Goal: Task Accomplishment & Management: Use online tool/utility

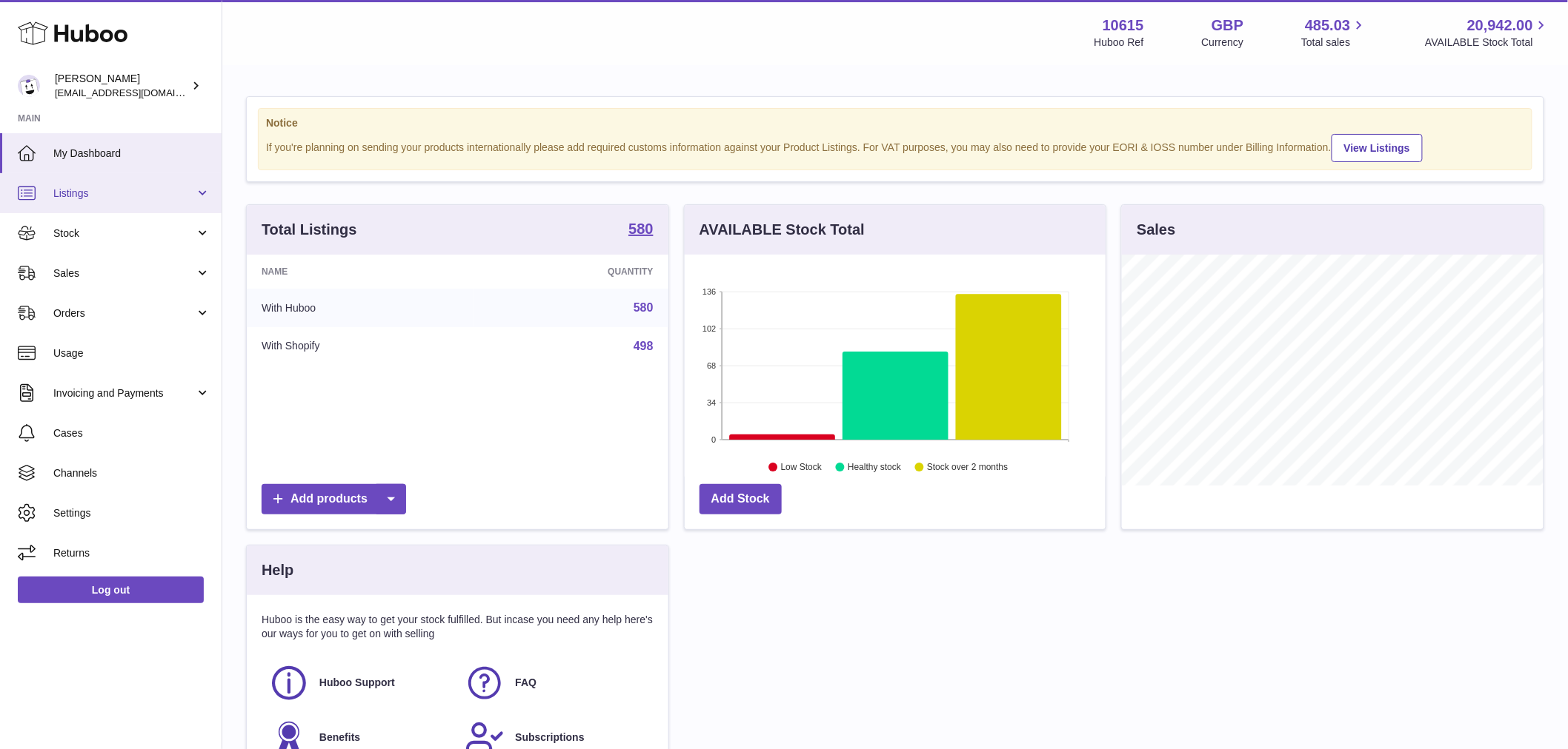
click at [137, 203] on link "Listings" at bounding box center [111, 193] width 221 height 40
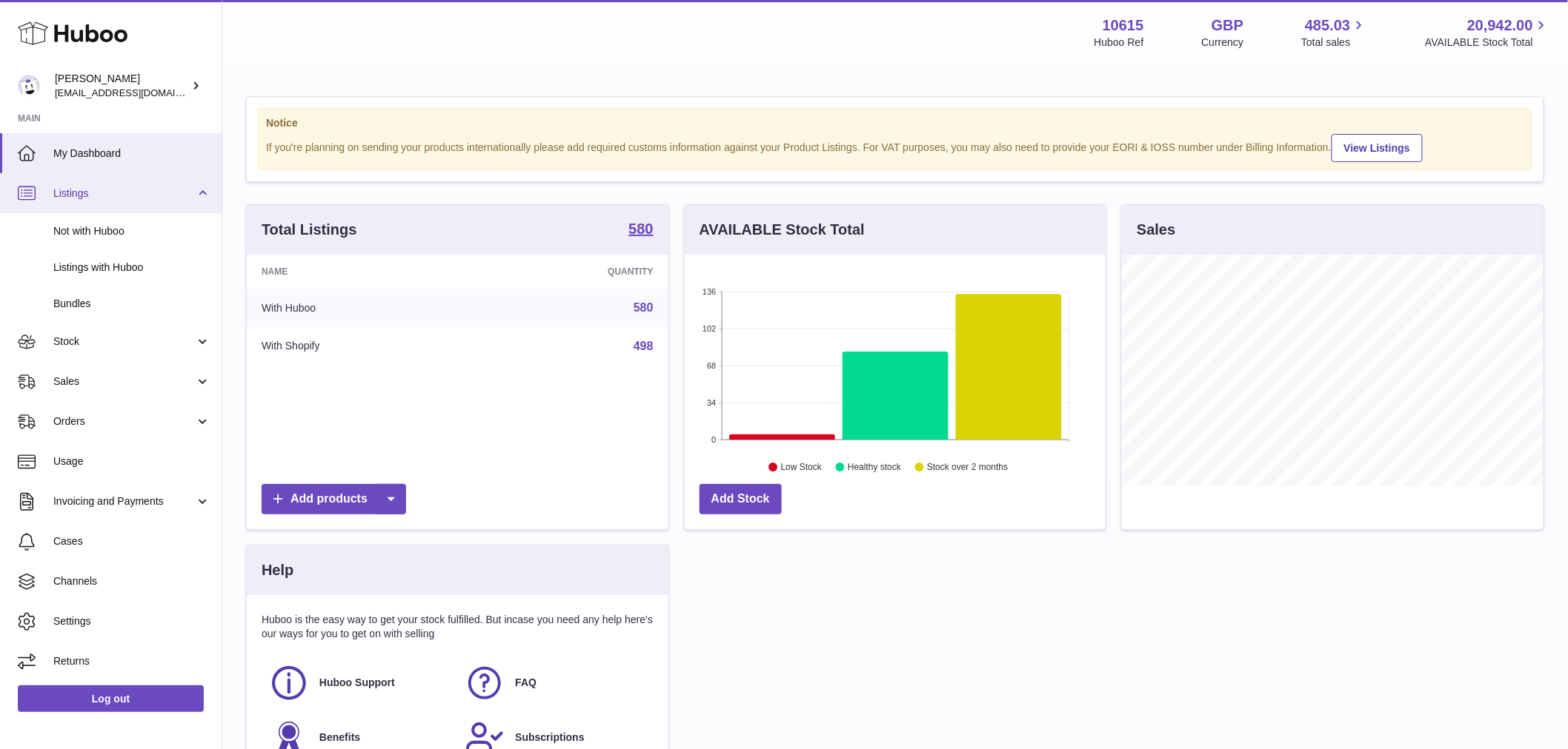
click at [137, 203] on link "Listings" at bounding box center [111, 193] width 221 height 40
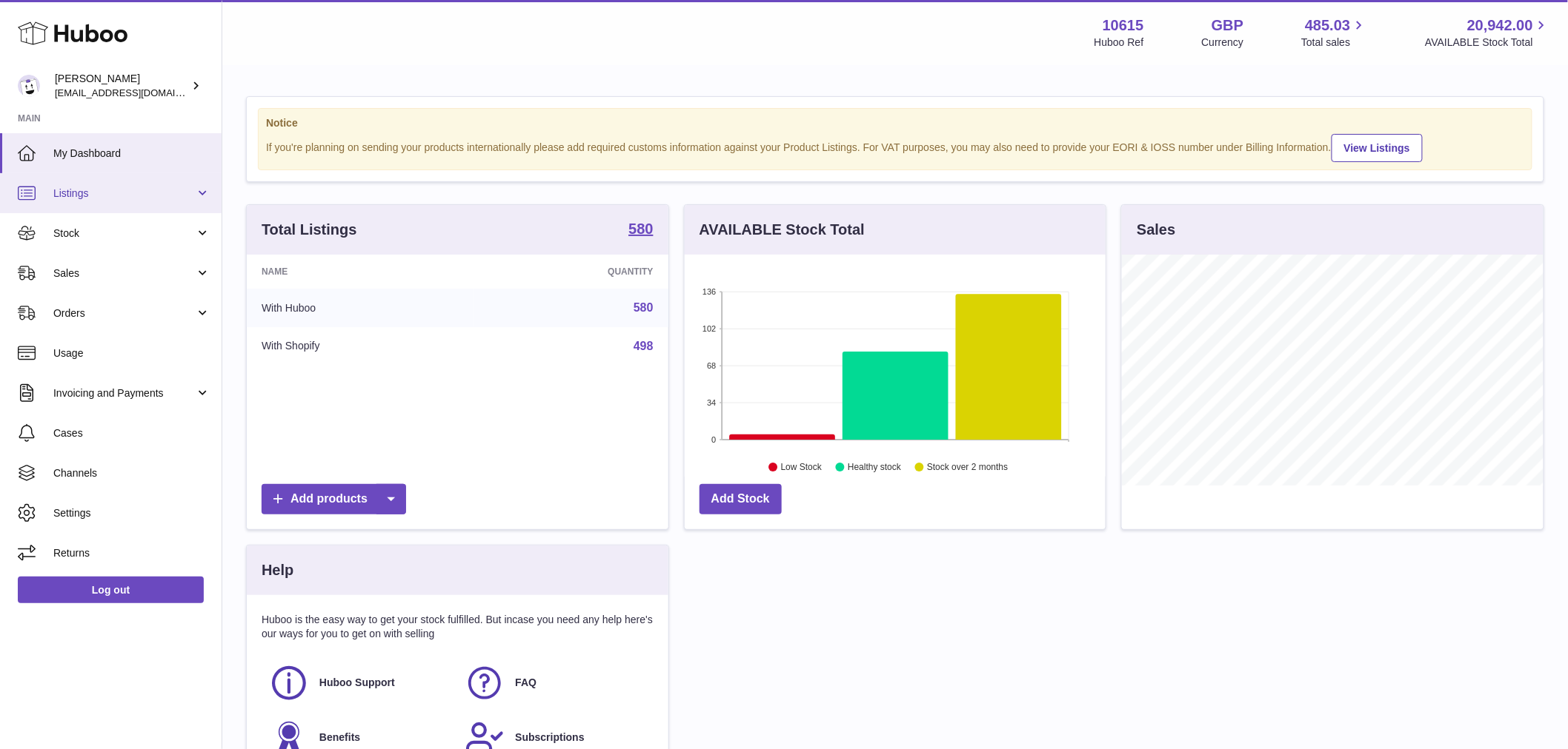
click at [137, 203] on link "Listings" at bounding box center [111, 193] width 221 height 40
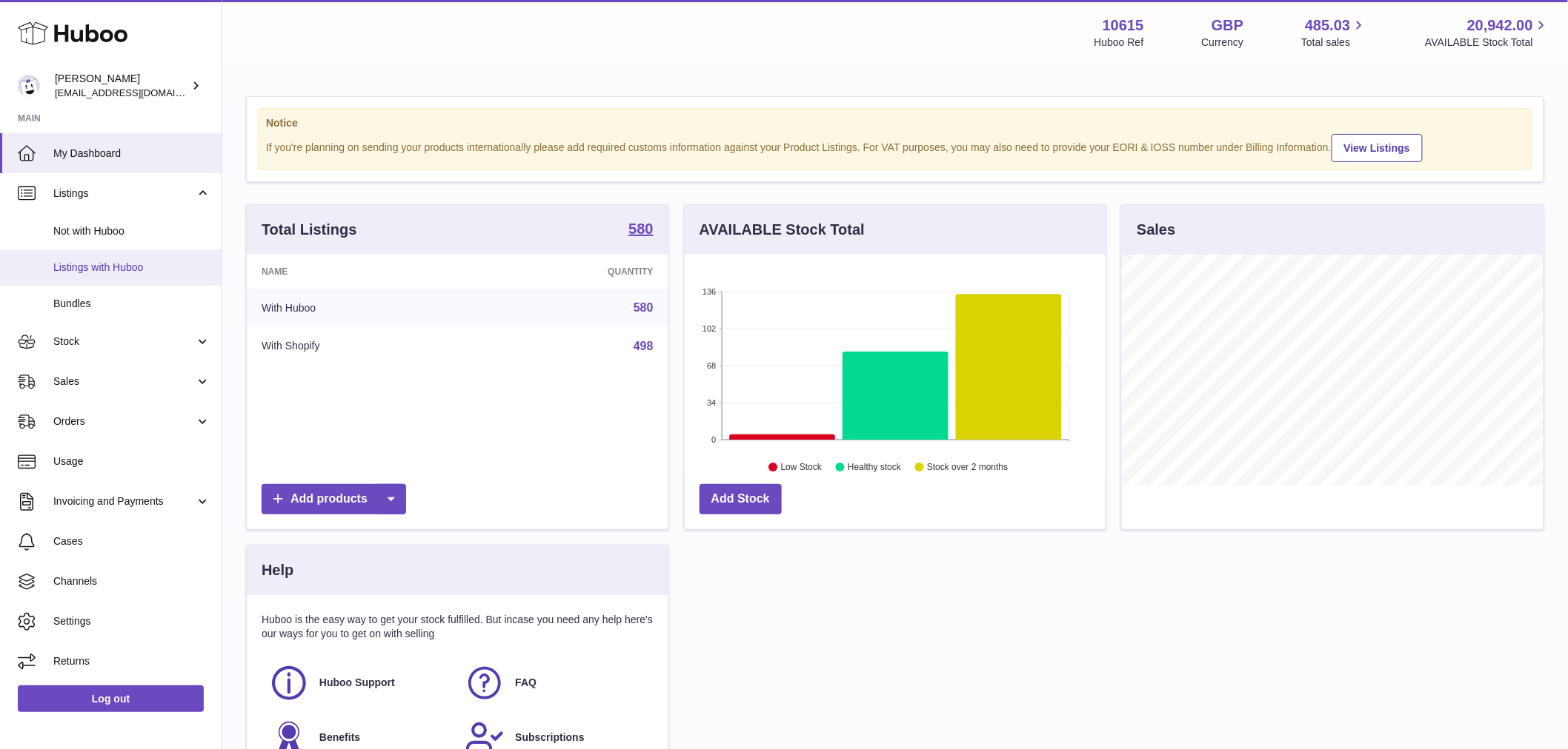
click at [137, 271] on span "Listings with Huboo" at bounding box center [131, 268] width 157 height 14
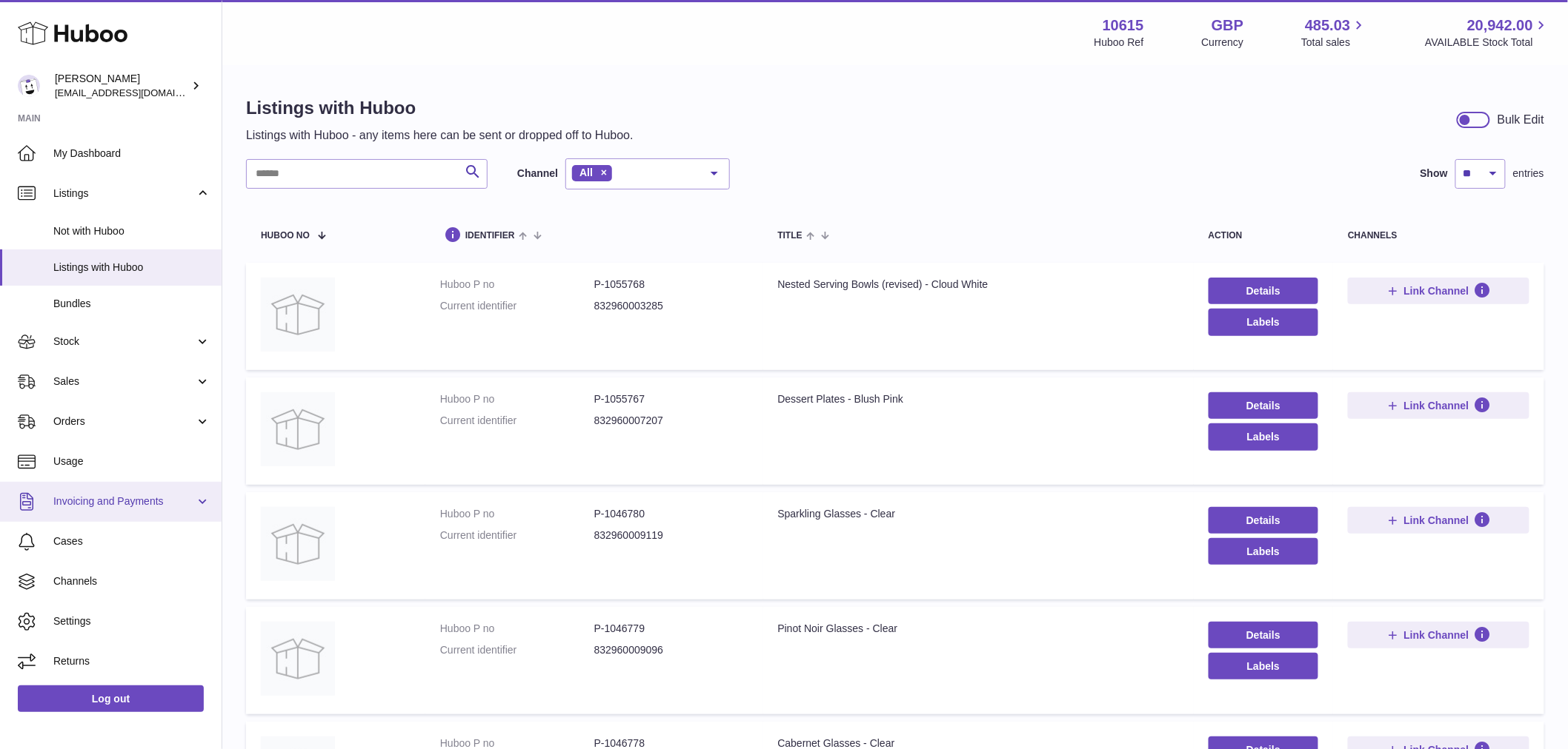
click at [160, 494] on span "Invoicing and Payments" at bounding box center [124, 501] width 141 height 14
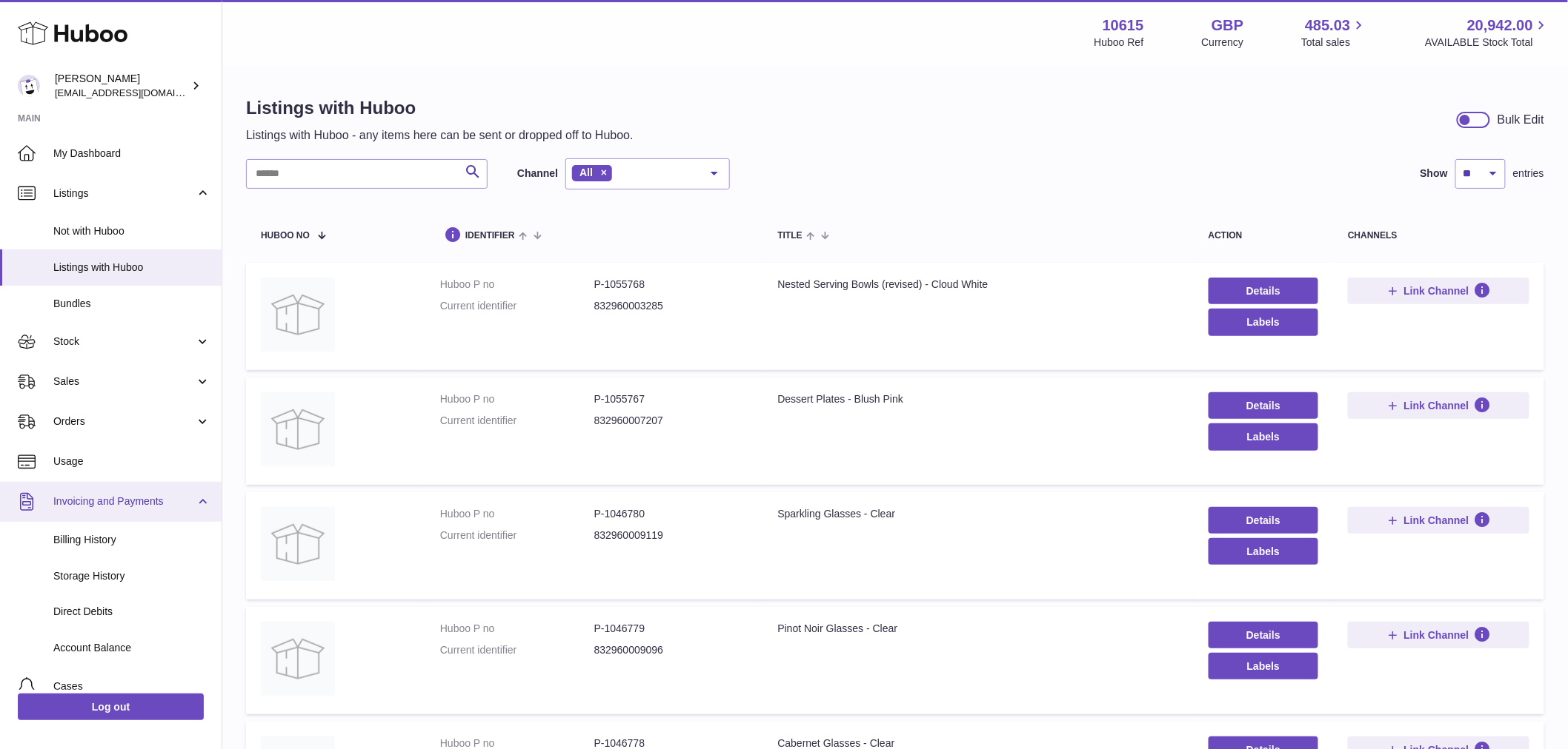
click at [160, 494] on span "Invoicing and Payments" at bounding box center [124, 501] width 141 height 14
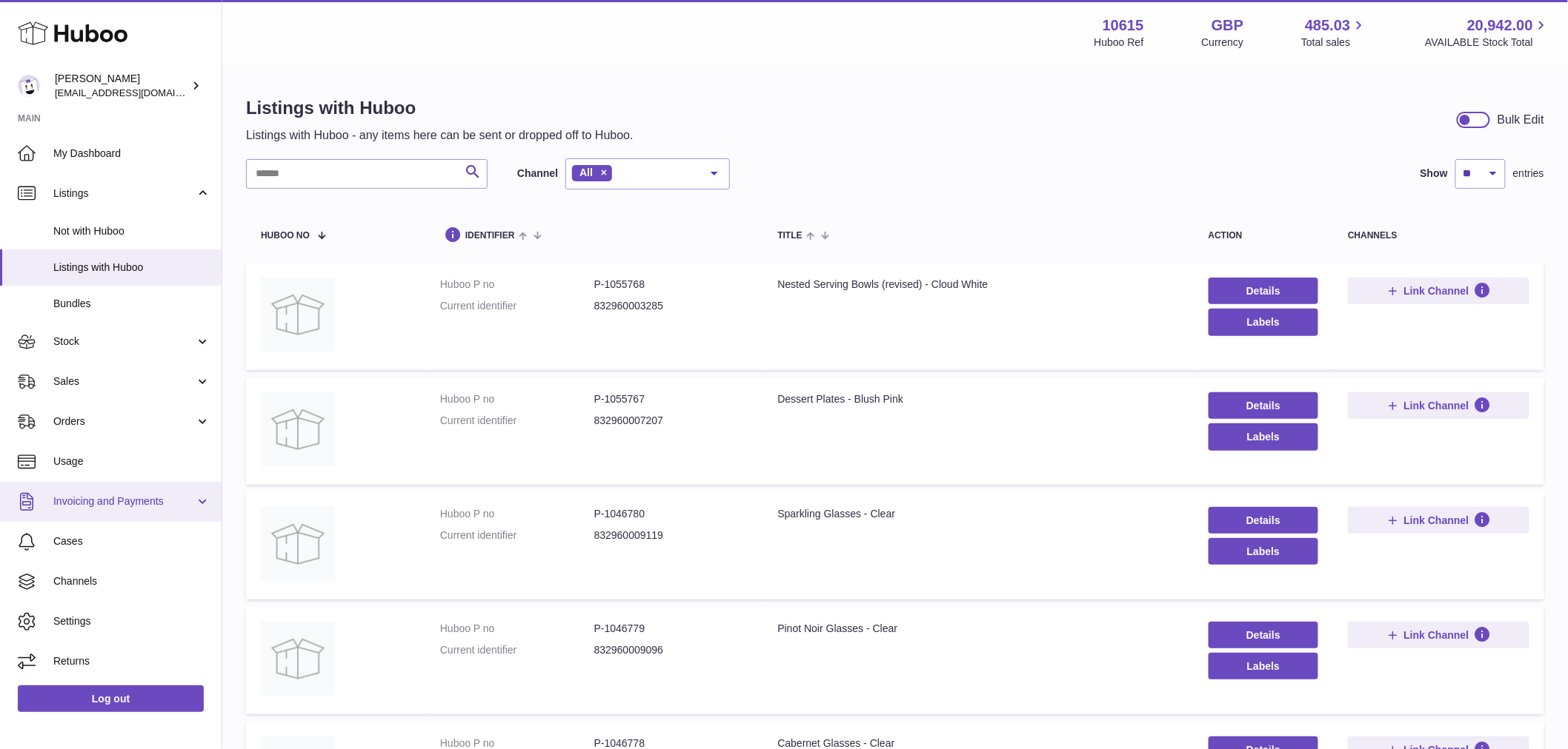
click at [193, 506] on span "Invoicing and Payments" at bounding box center [124, 501] width 141 height 14
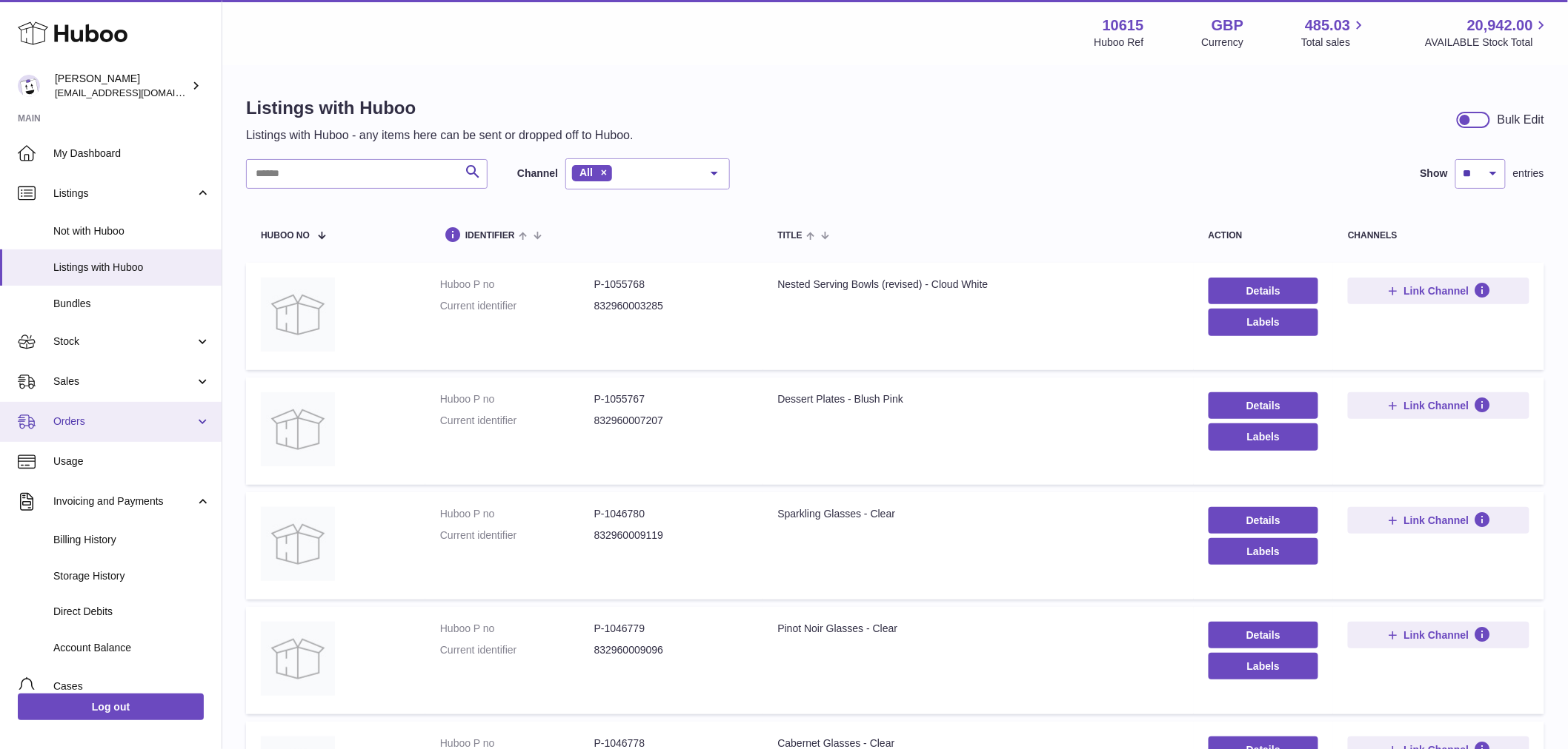
click at [117, 403] on link "Orders" at bounding box center [111, 422] width 221 height 40
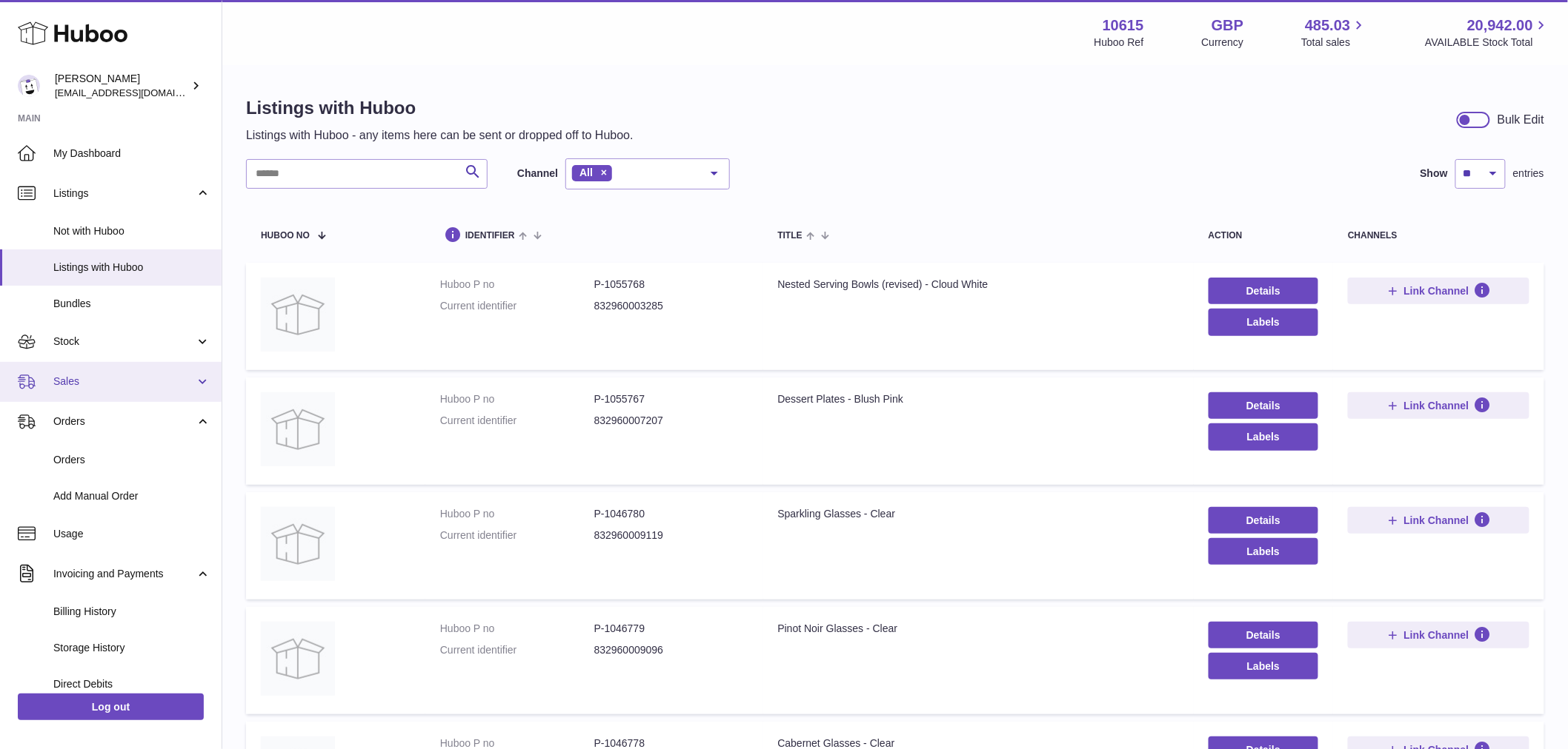
click at [136, 374] on span "Sales" at bounding box center [124, 381] width 141 height 14
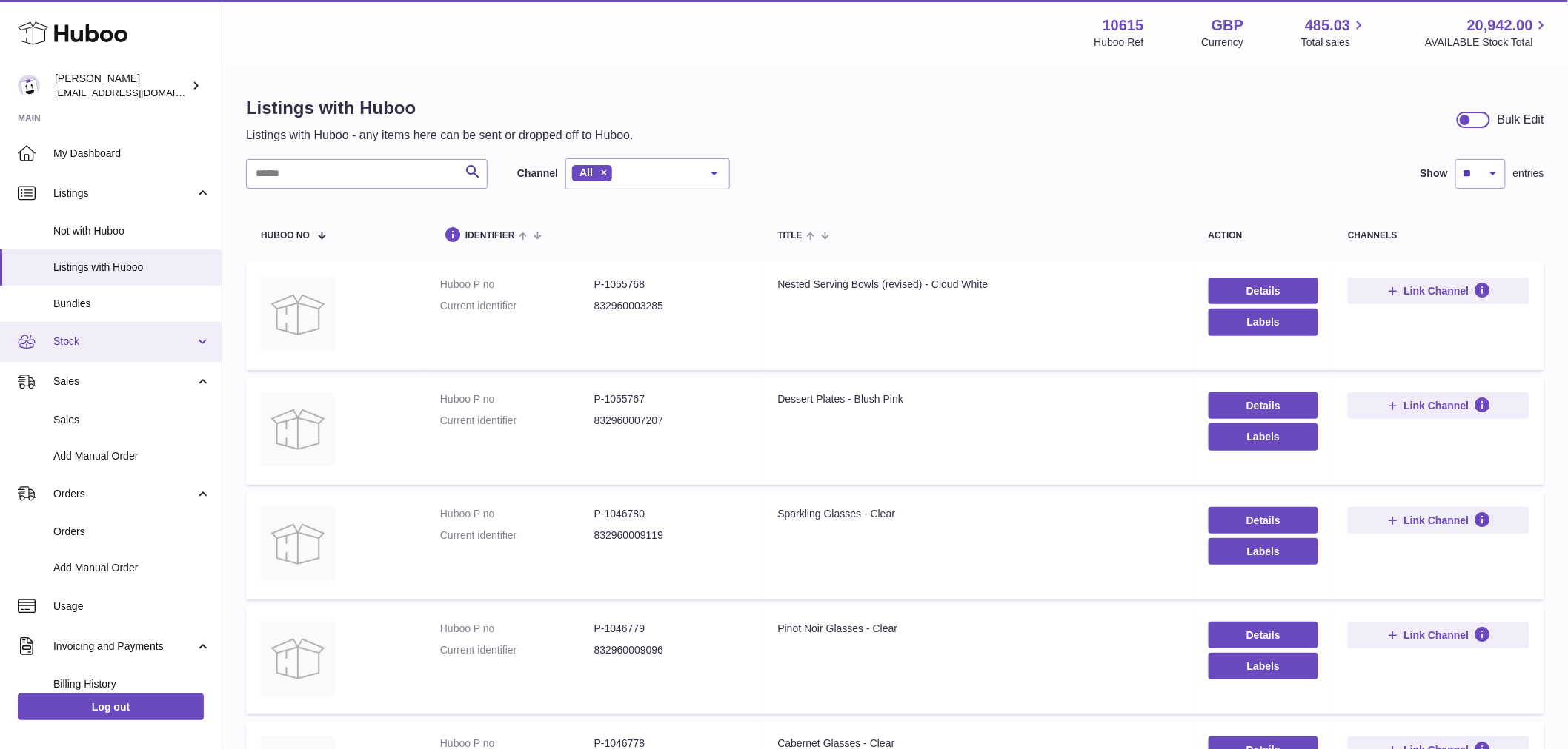
click at [110, 350] on link "Stock" at bounding box center [111, 342] width 221 height 40
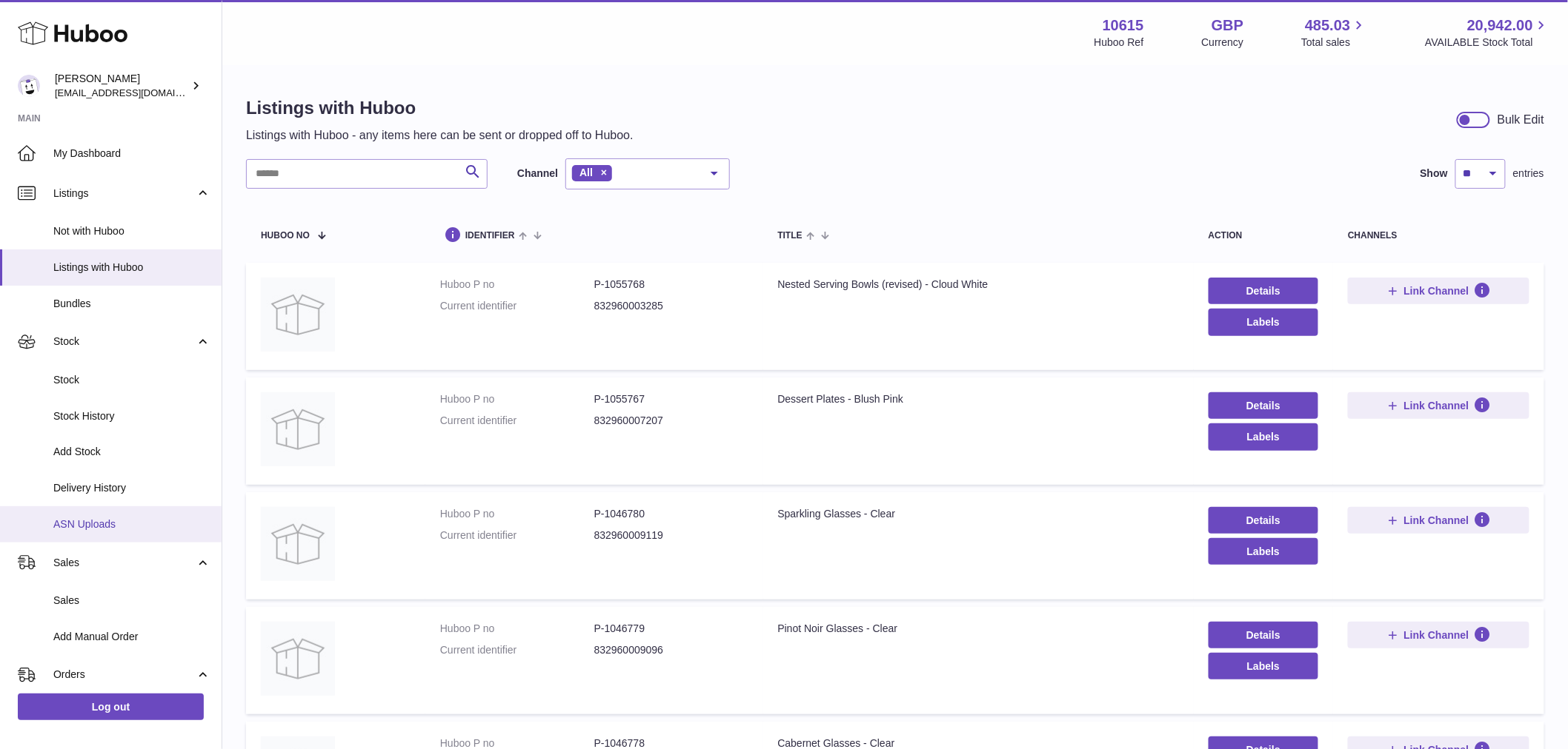
click at [124, 507] on link "ASN Uploads" at bounding box center [111, 524] width 221 height 36
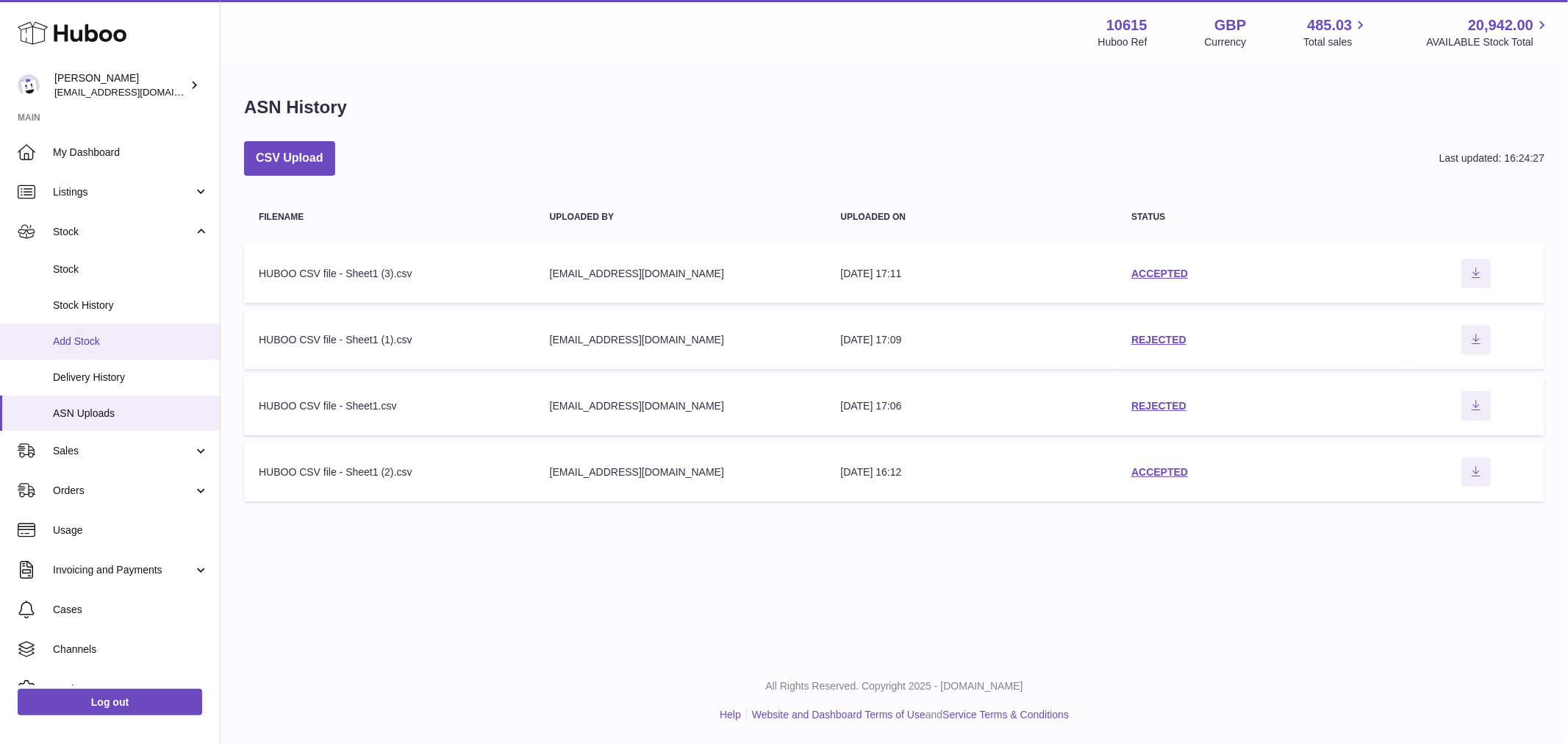
click at [104, 349] on link "Add Stock" at bounding box center [110, 342] width 219 height 36
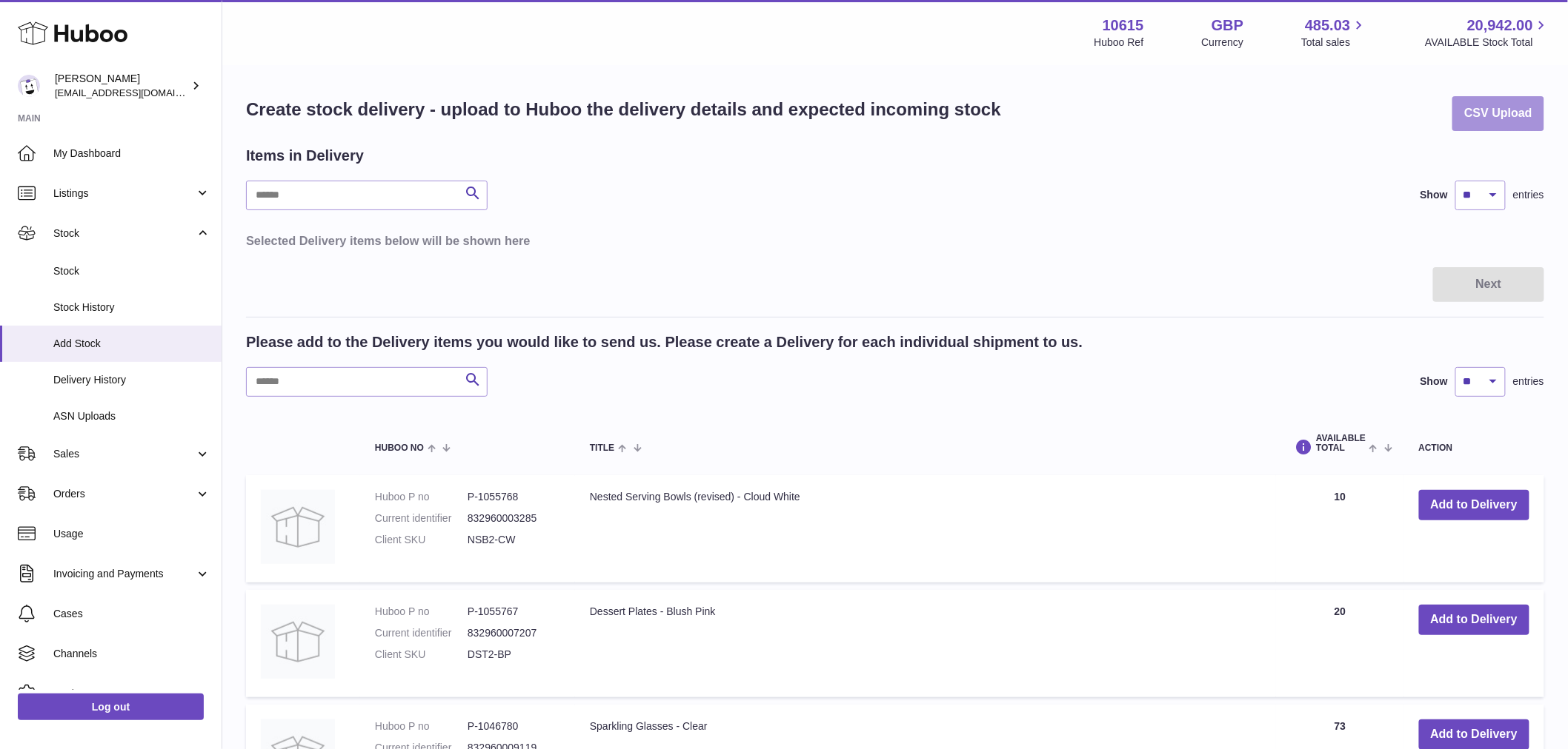
click at [1495, 130] on button "CSV Upload" at bounding box center [1498, 113] width 92 height 35
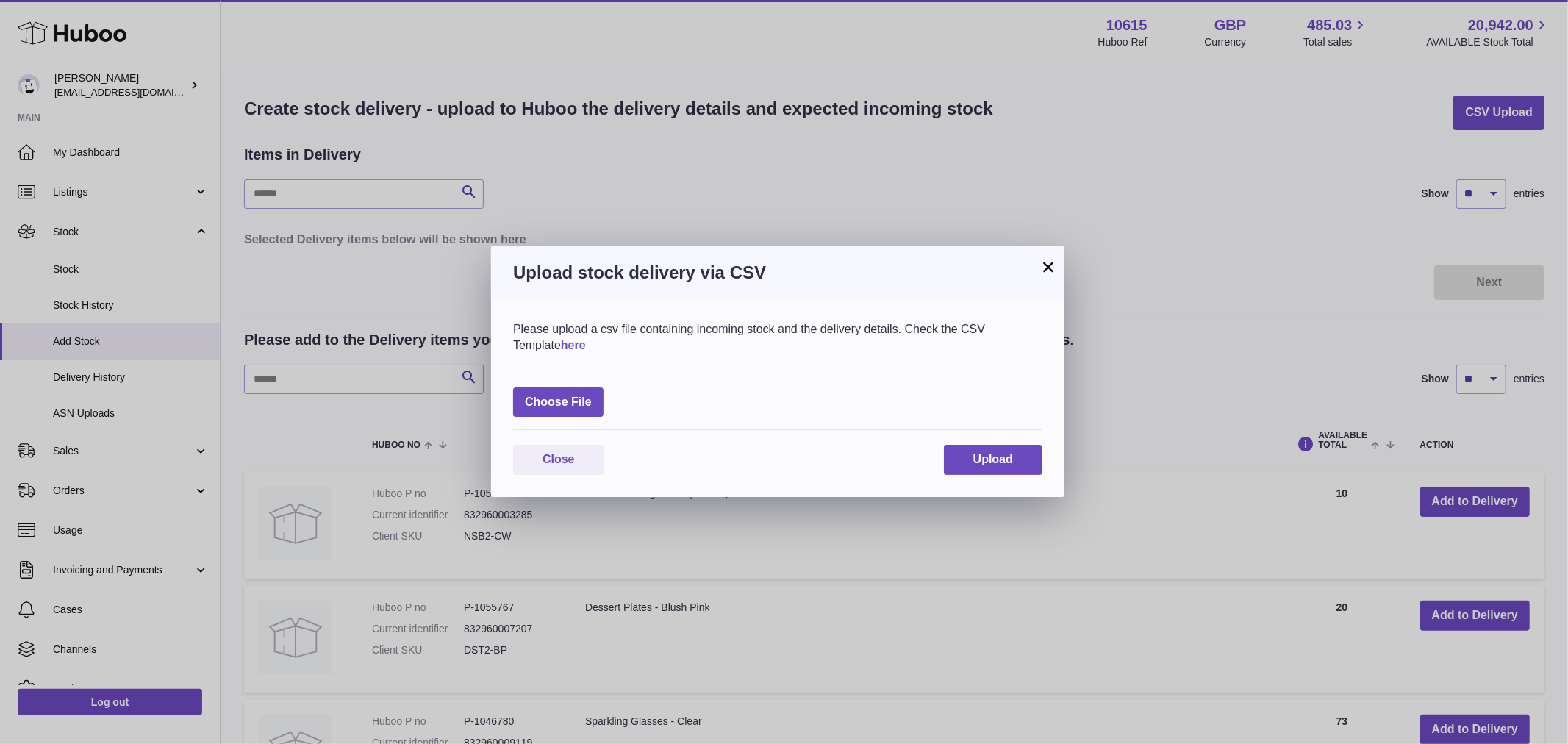
click at [561, 345] on link "here" at bounding box center [573, 345] width 25 height 12
click at [1047, 268] on button "×" at bounding box center [1048, 267] width 18 height 18
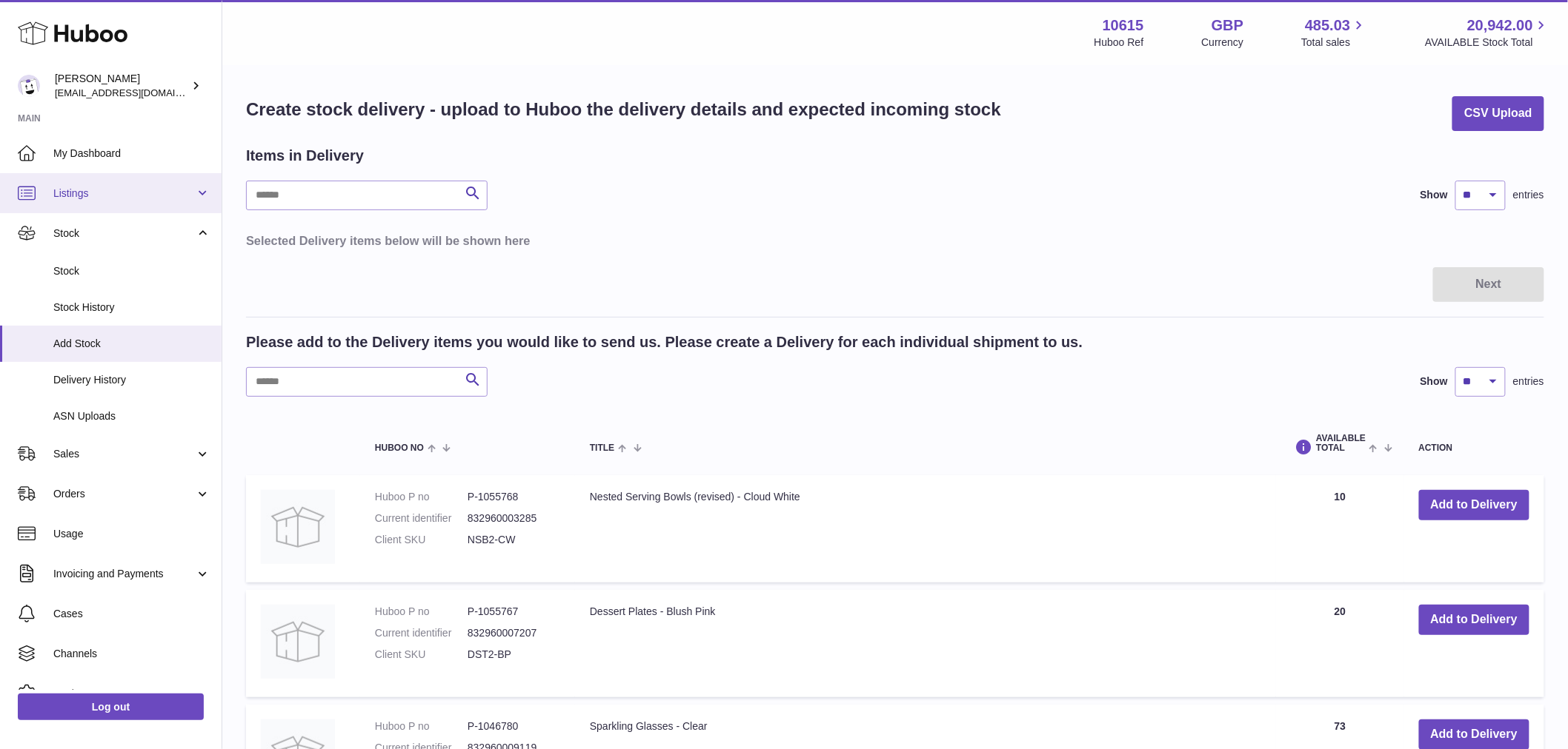
click at [160, 183] on link "Listings" at bounding box center [111, 193] width 221 height 40
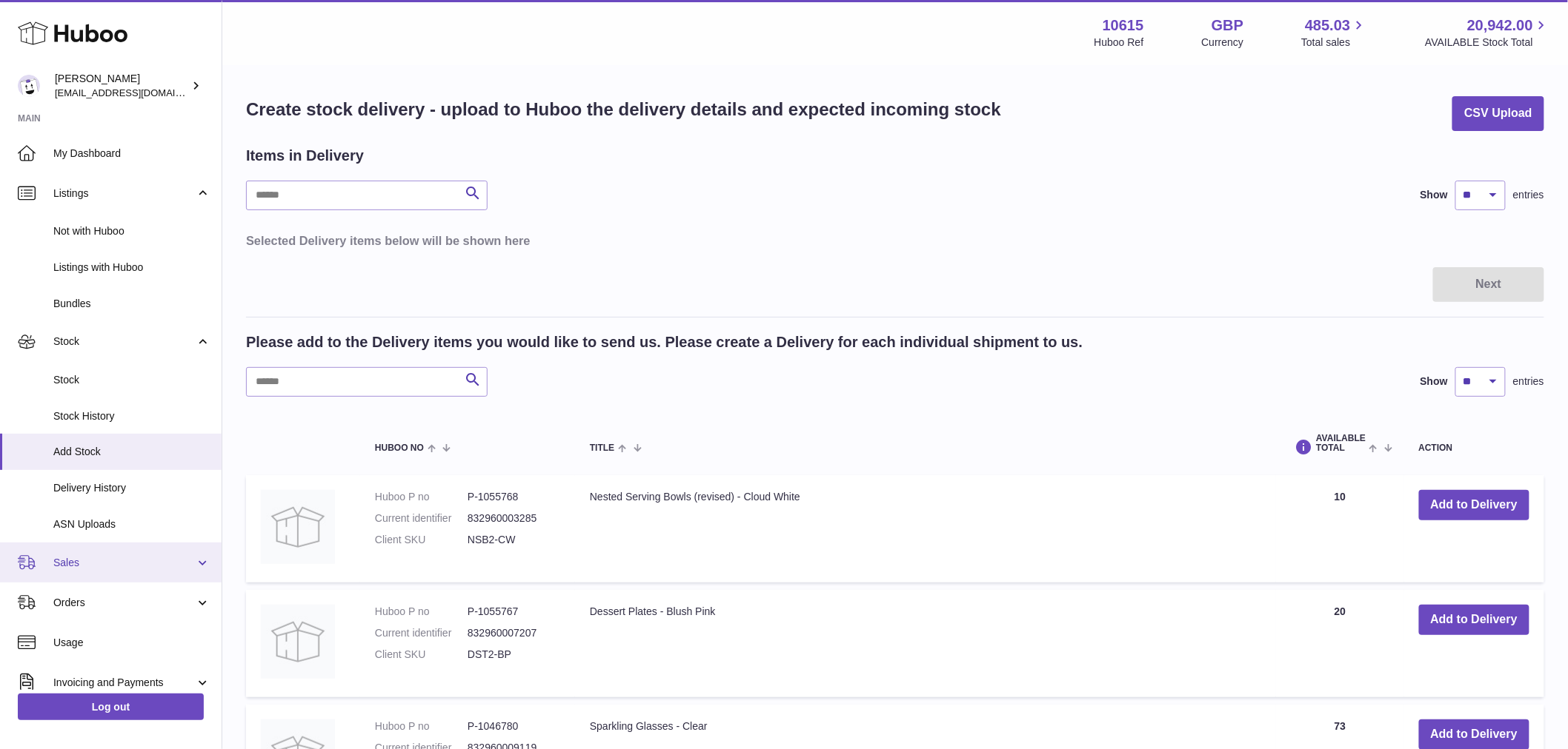
click at [89, 579] on link "Sales" at bounding box center [111, 563] width 221 height 40
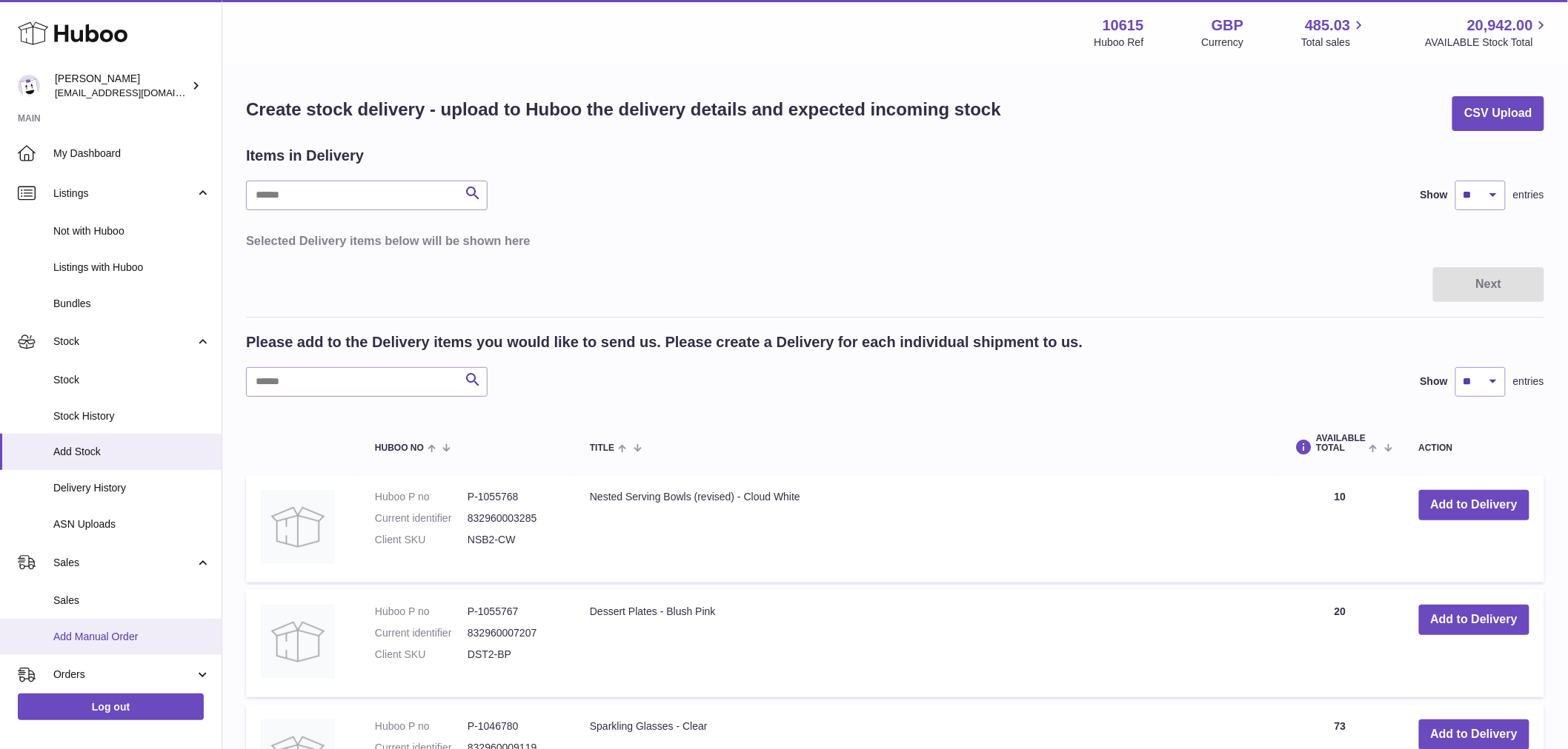
click at [108, 638] on span "Add Manual Order" at bounding box center [131, 637] width 157 height 14
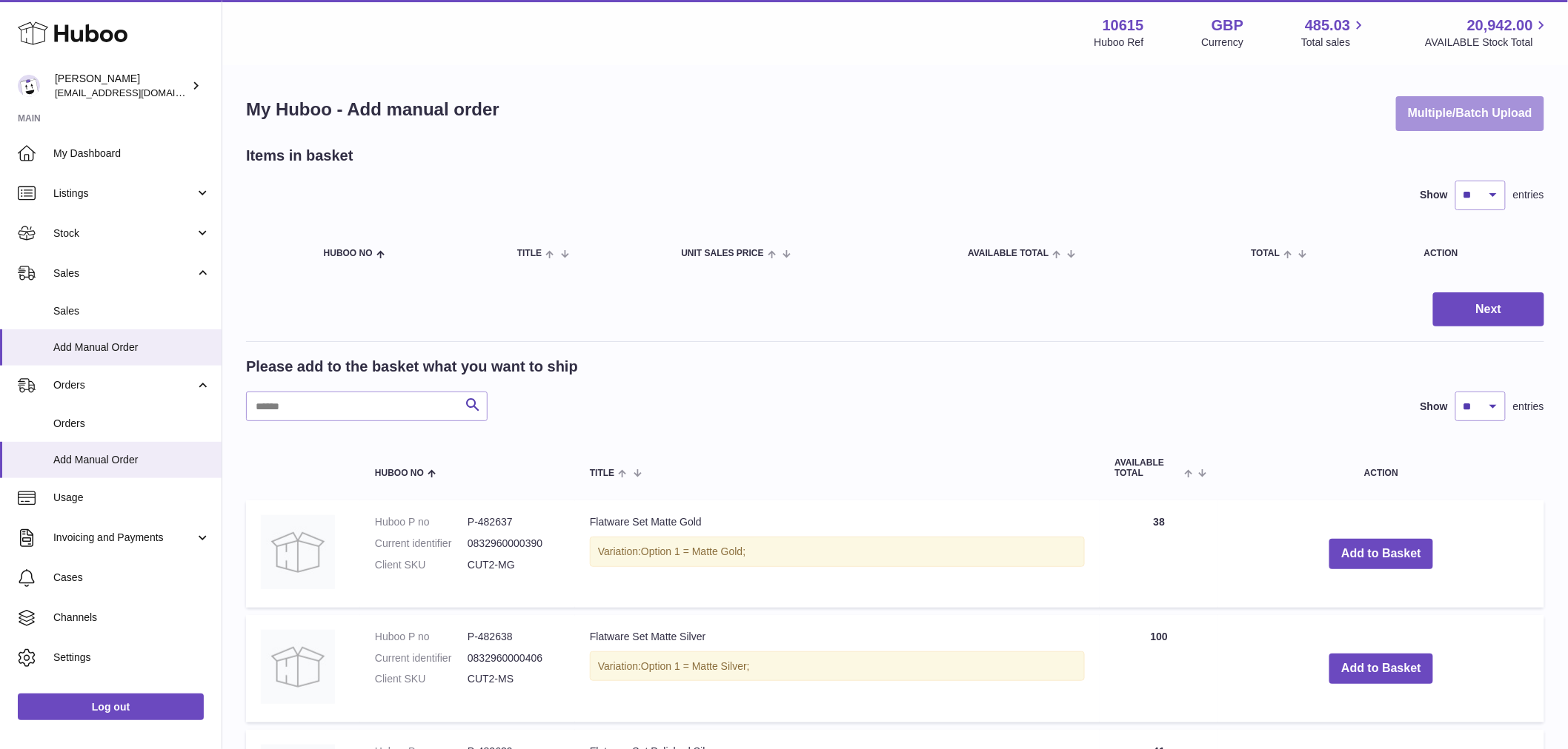
click at [1457, 104] on button "Multiple/Batch Upload" at bounding box center [1470, 113] width 148 height 35
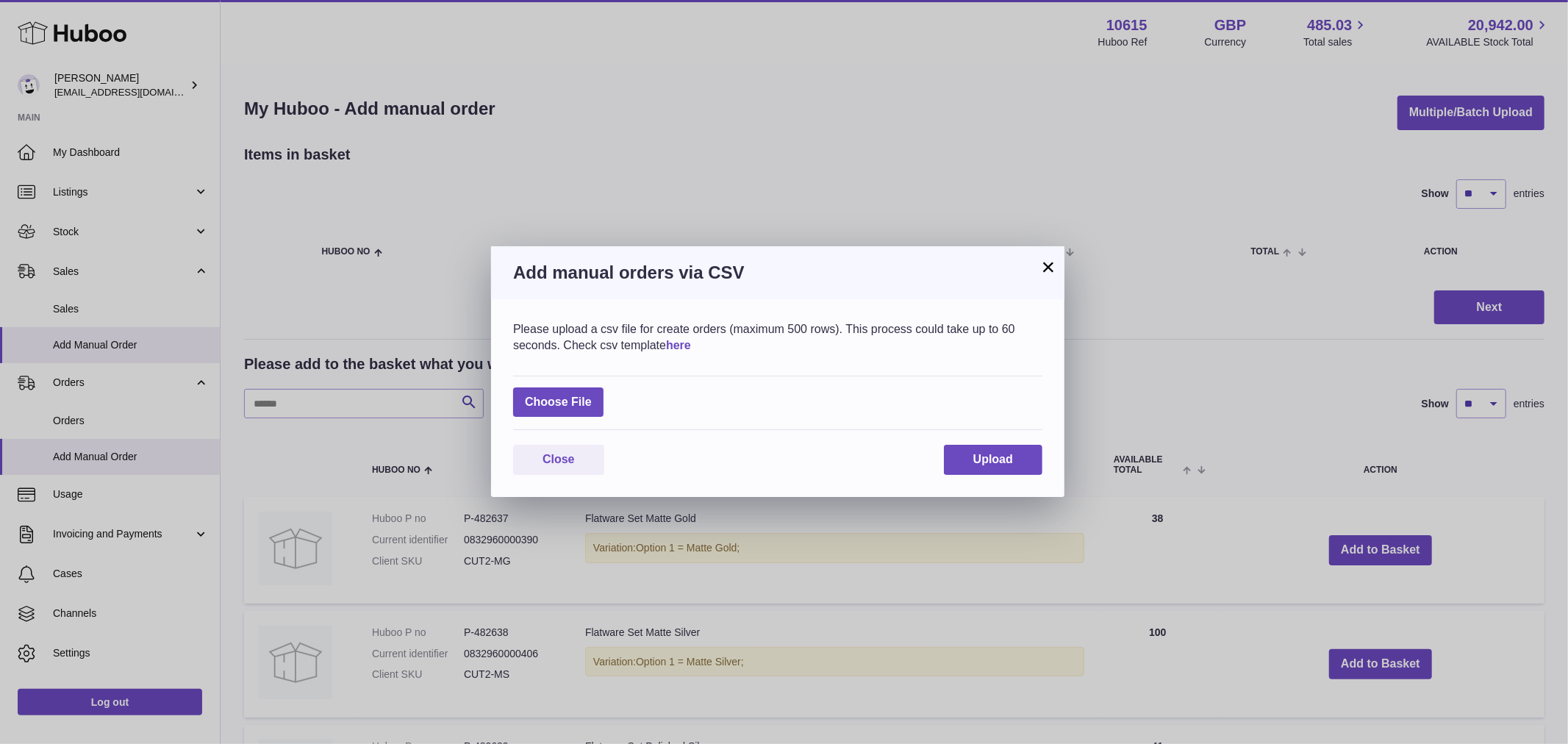
click at [677, 346] on link "here" at bounding box center [678, 345] width 25 height 12
click at [1048, 261] on button "×" at bounding box center [1048, 267] width 18 height 18
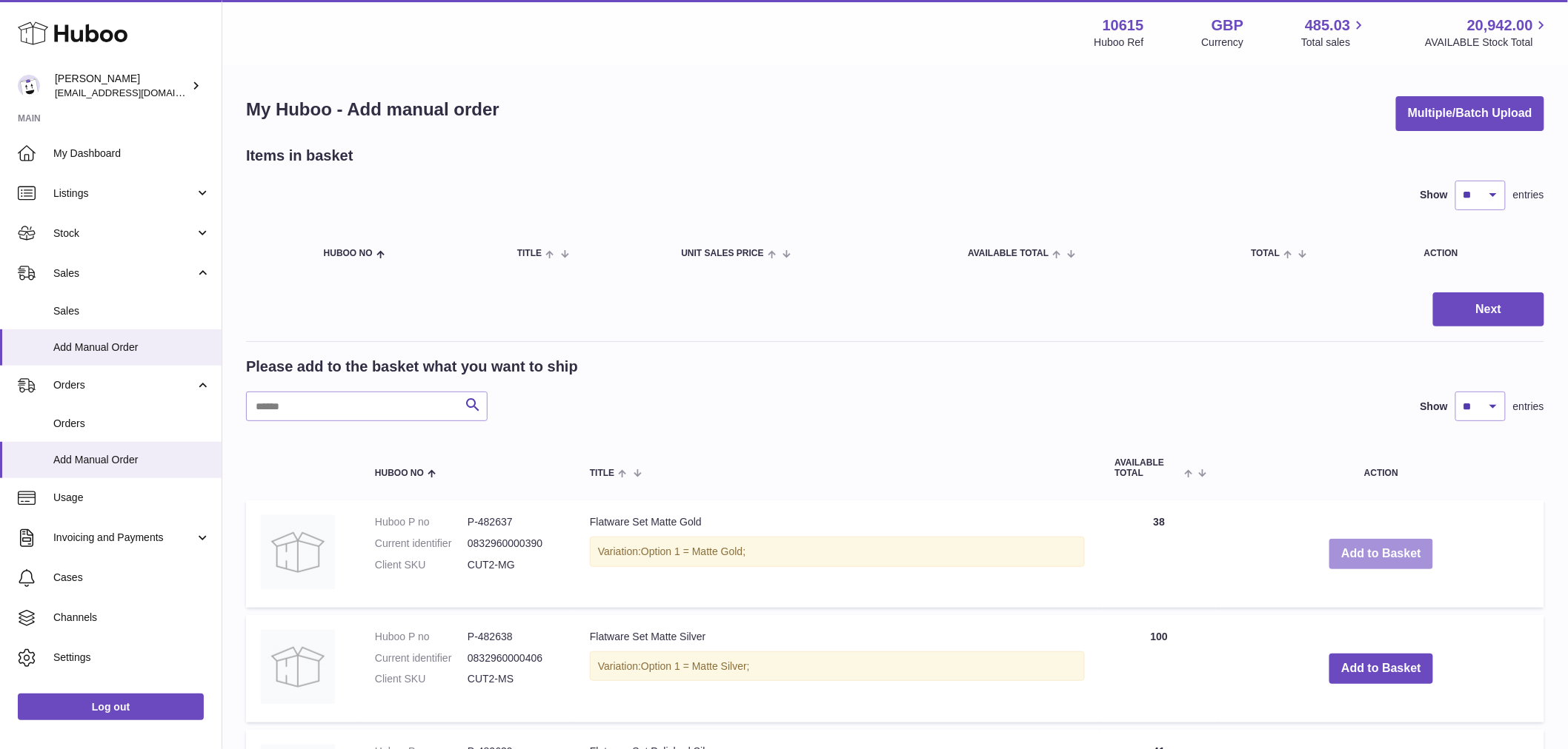
click at [1369, 544] on button "Add to Basket" at bounding box center [1381, 554] width 104 height 31
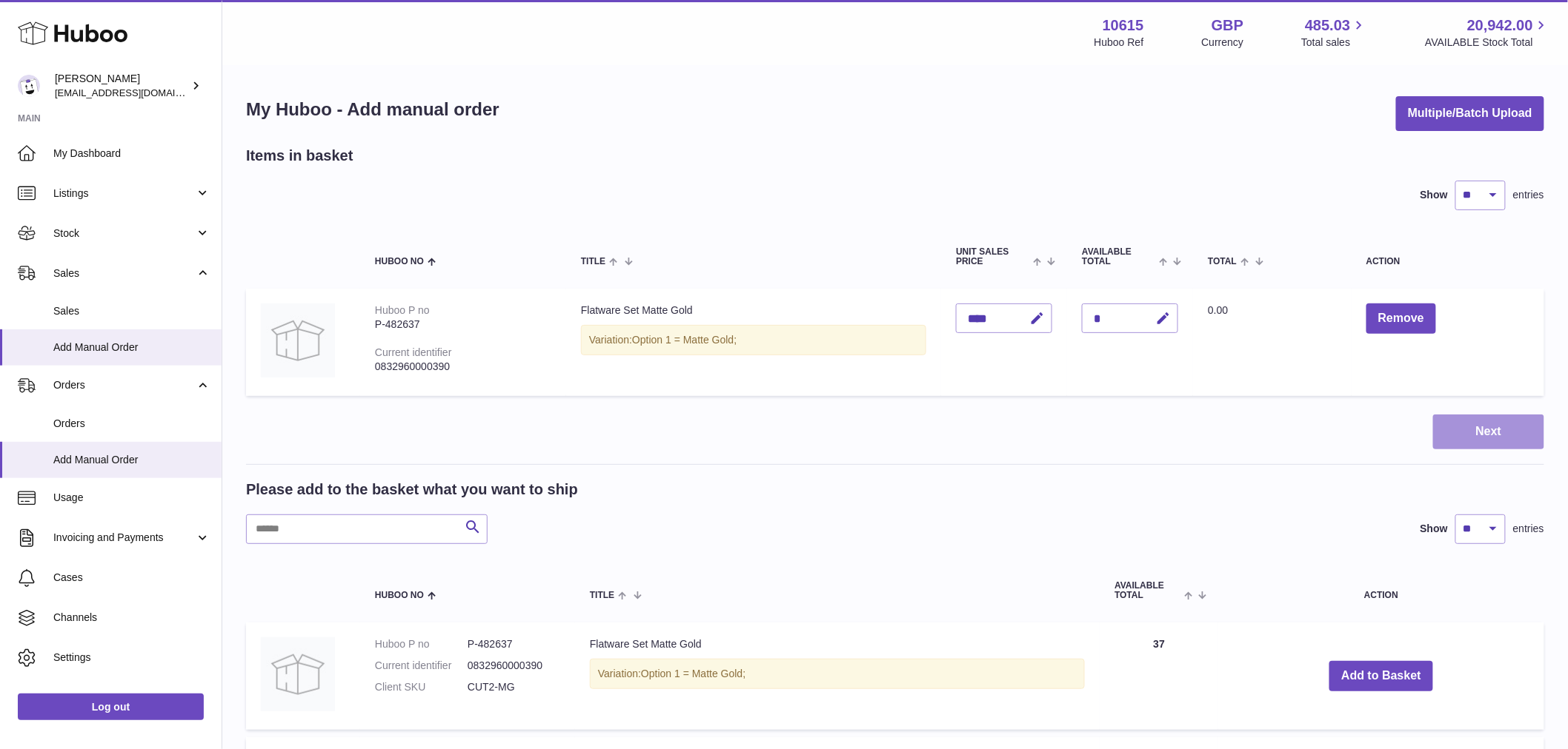
click at [1460, 419] on button "Next" at bounding box center [1488, 431] width 111 height 35
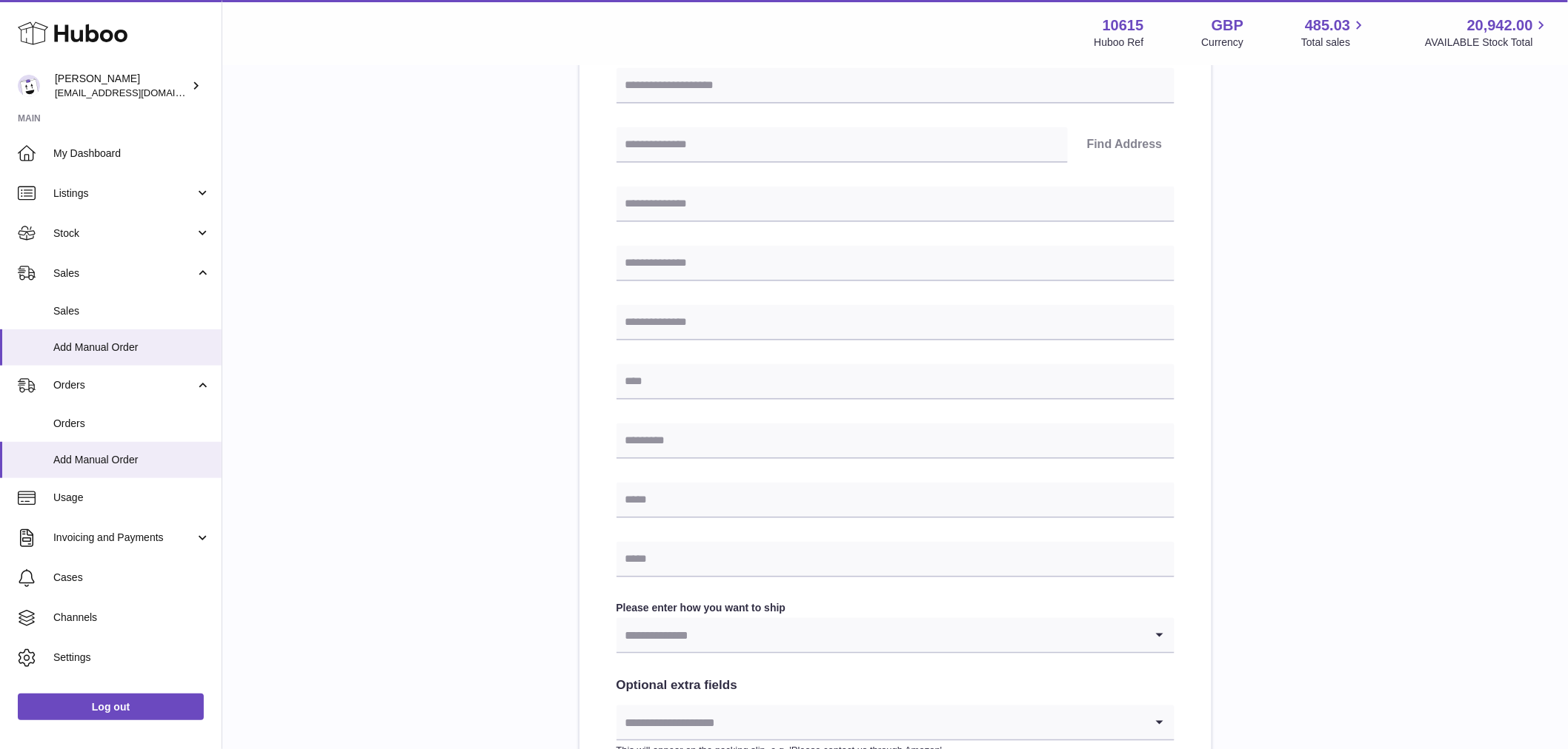
scroll to position [544, 0]
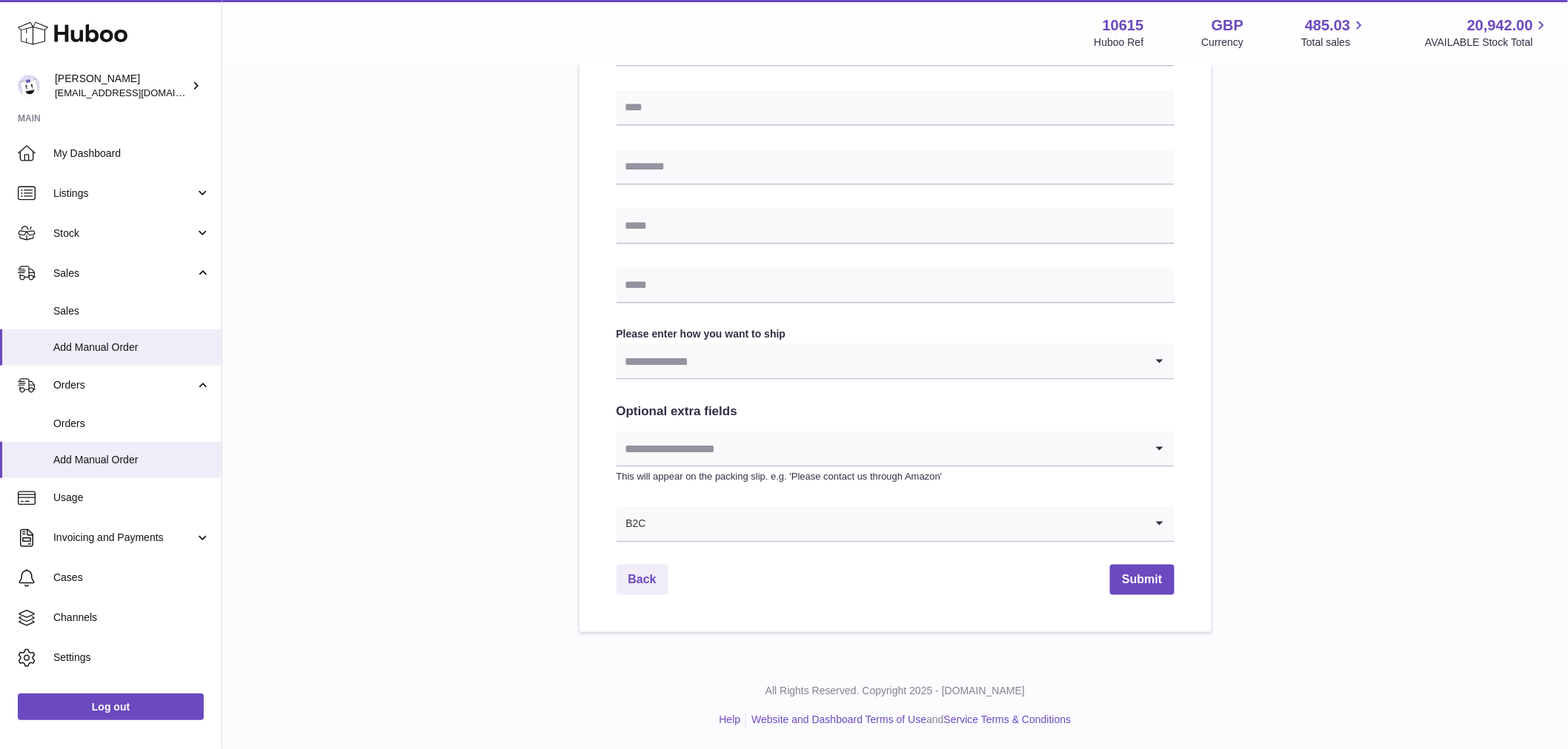
click at [743, 516] on input "Search for option" at bounding box center [895, 524] width 498 height 34
click at [743, 524] on input "Search for option" at bounding box center [881, 524] width 528 height 34
click at [1442, 514] on div "Please enter where you want to ship the items [GEOGRAPHIC_DATA] [GEOGRAPHIC_DAT…" at bounding box center [895, 117] width 1298 height 1031
click at [771, 447] on input "Search for option" at bounding box center [881, 448] width 528 height 34
click at [1322, 316] on div "Please enter where you want to ship the items [GEOGRAPHIC_DATA] [GEOGRAPHIC_DAT…" at bounding box center [895, 117] width 1298 height 1031
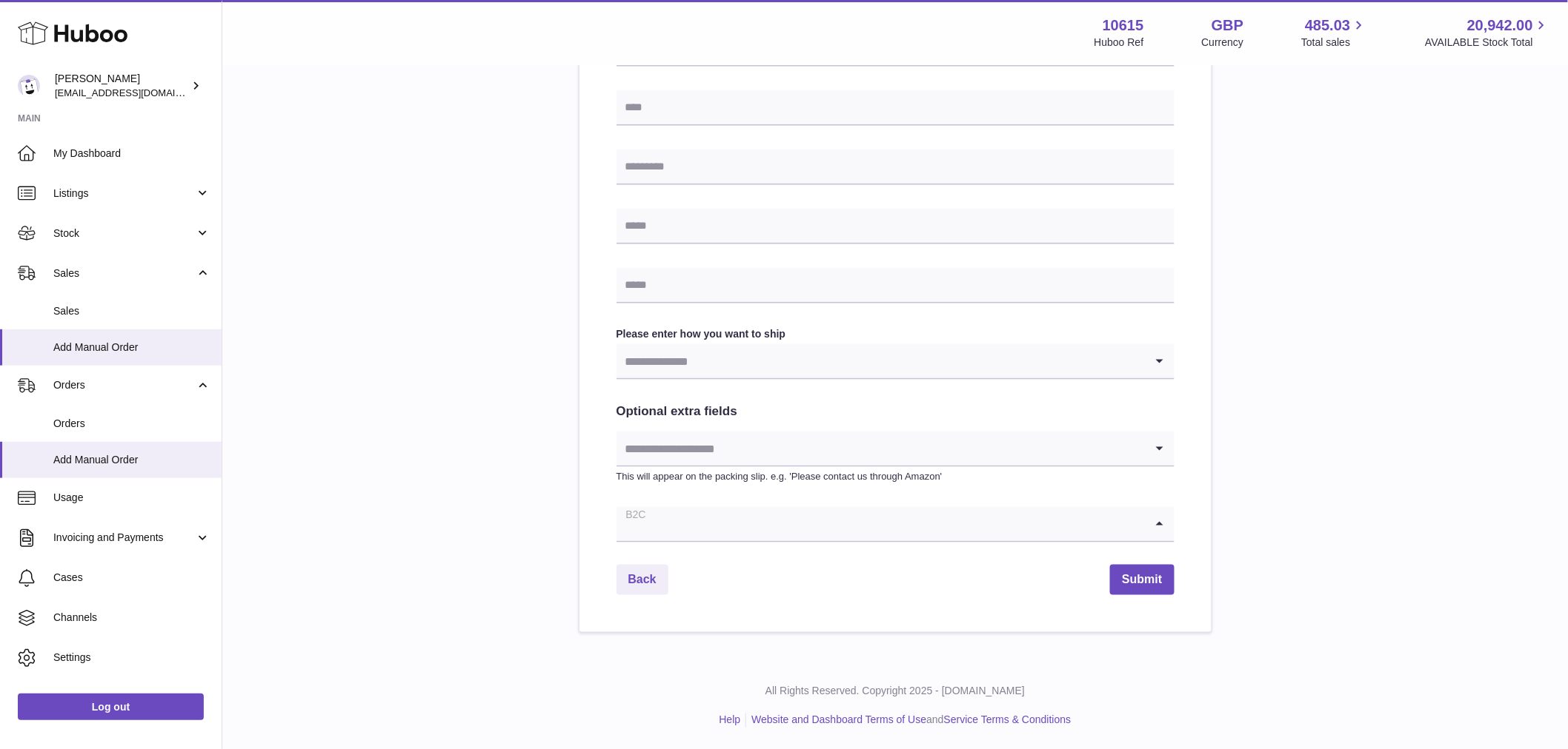
click at [794, 516] on input "Search for option" at bounding box center [881, 524] width 528 height 34
click at [1280, 431] on div "Please enter where you want to ship the items [GEOGRAPHIC_DATA] [GEOGRAPHIC_DAT…" at bounding box center [895, 117] width 1298 height 1031
click at [702, 372] on input "Search for option" at bounding box center [881, 361] width 528 height 34
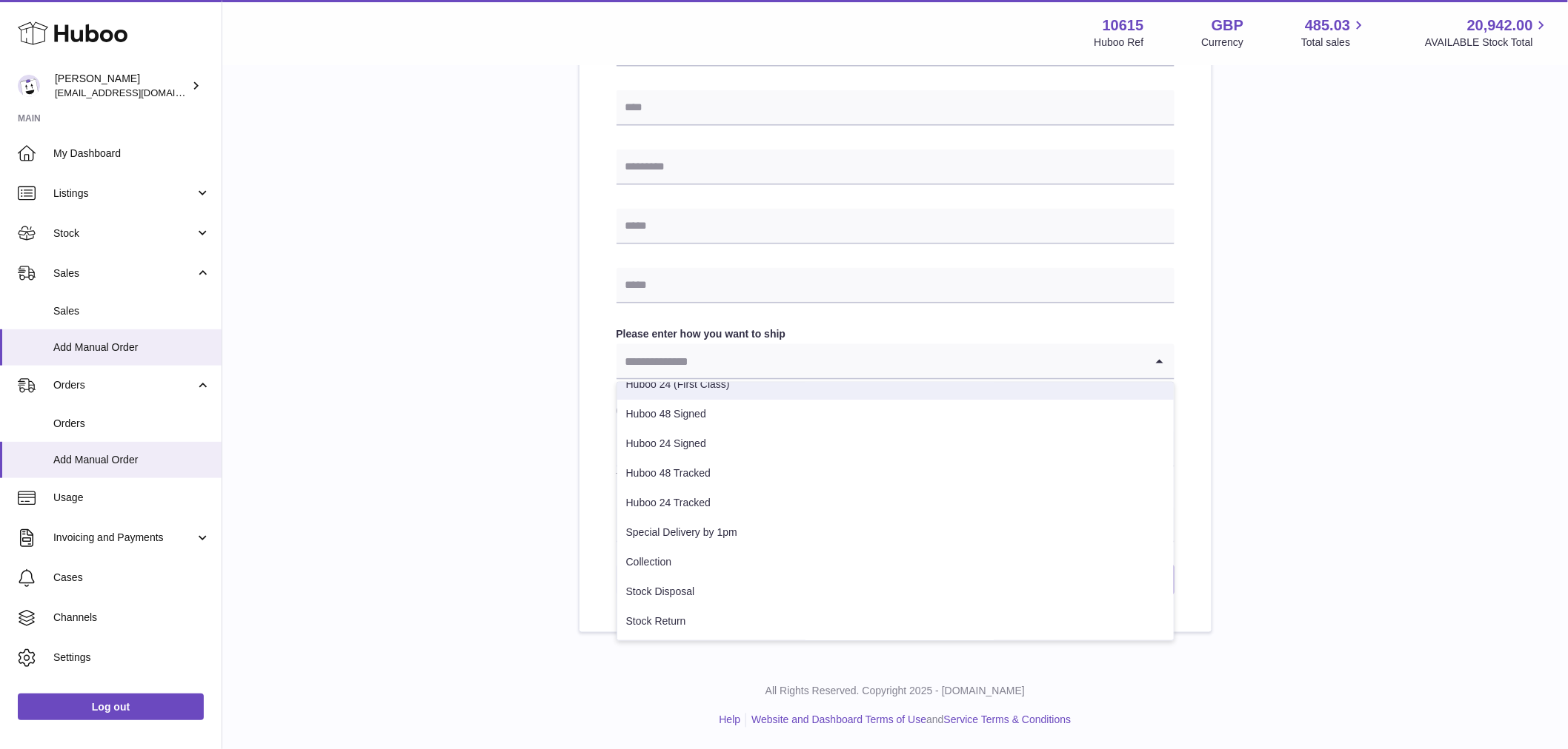
scroll to position [33, 0]
click at [1351, 203] on div "Please enter where you want to ship the items [GEOGRAPHIC_DATA] [GEOGRAPHIC_DAT…" at bounding box center [895, 117] width 1298 height 1031
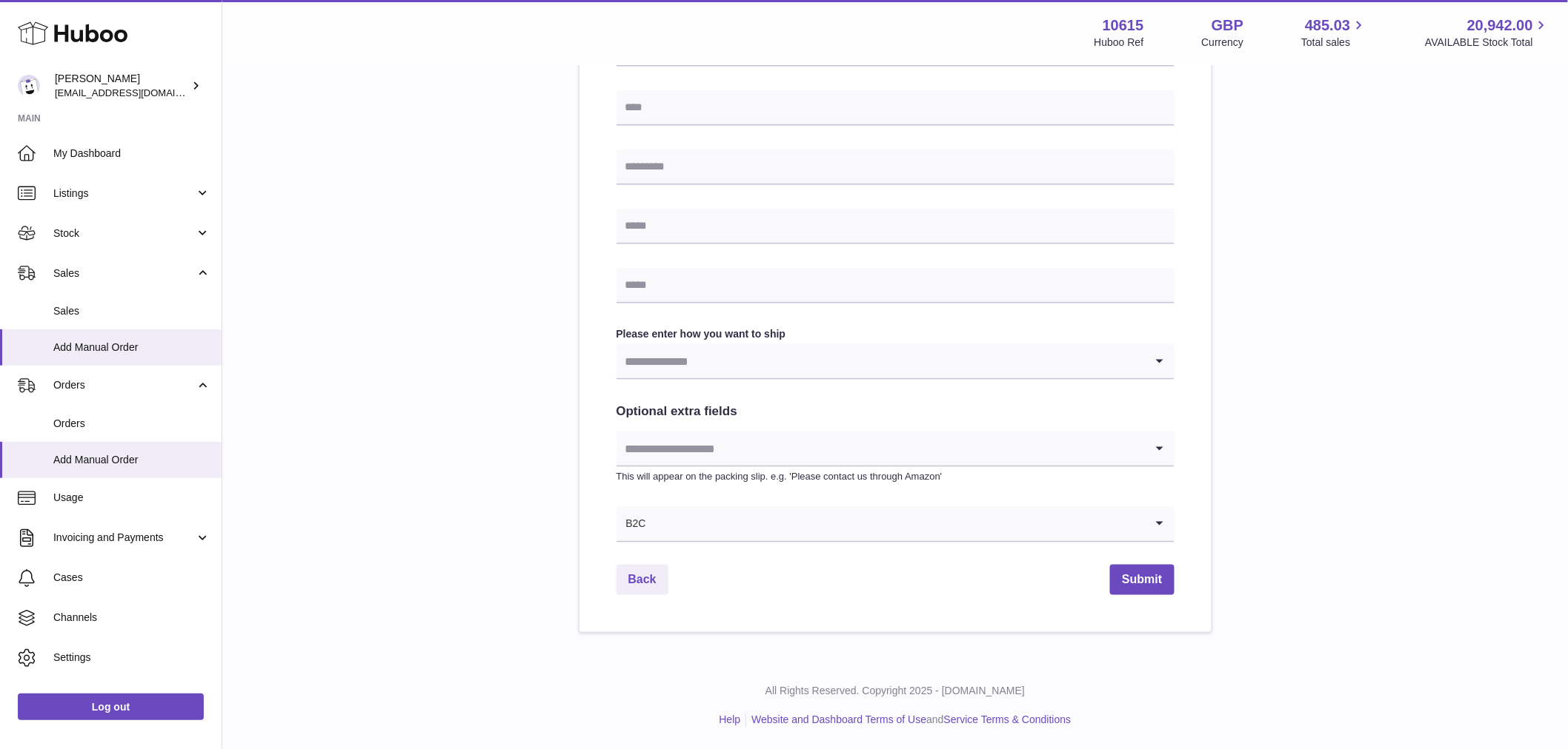
click at [674, 363] on input "Search for option" at bounding box center [881, 361] width 528 height 34
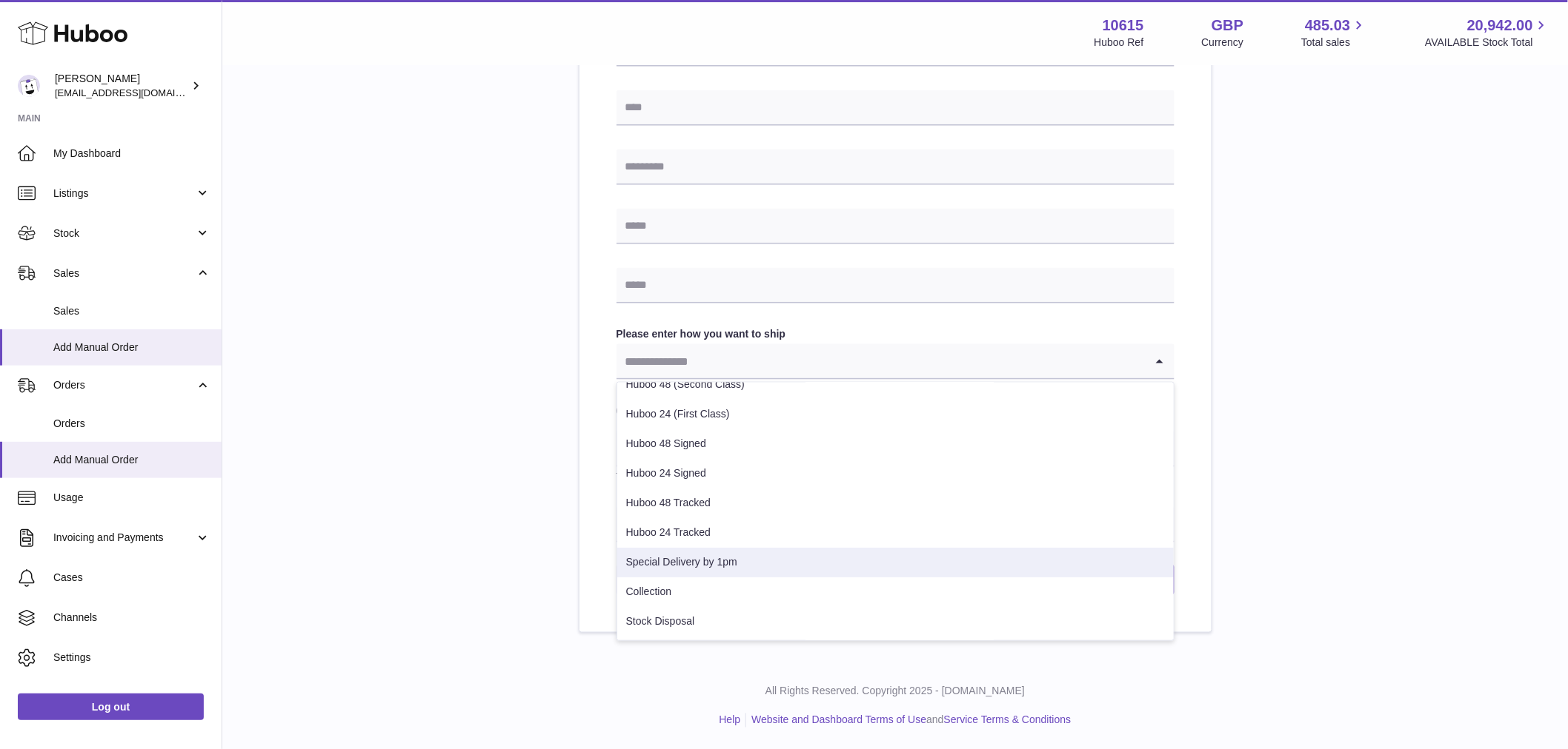
scroll to position [0, 0]
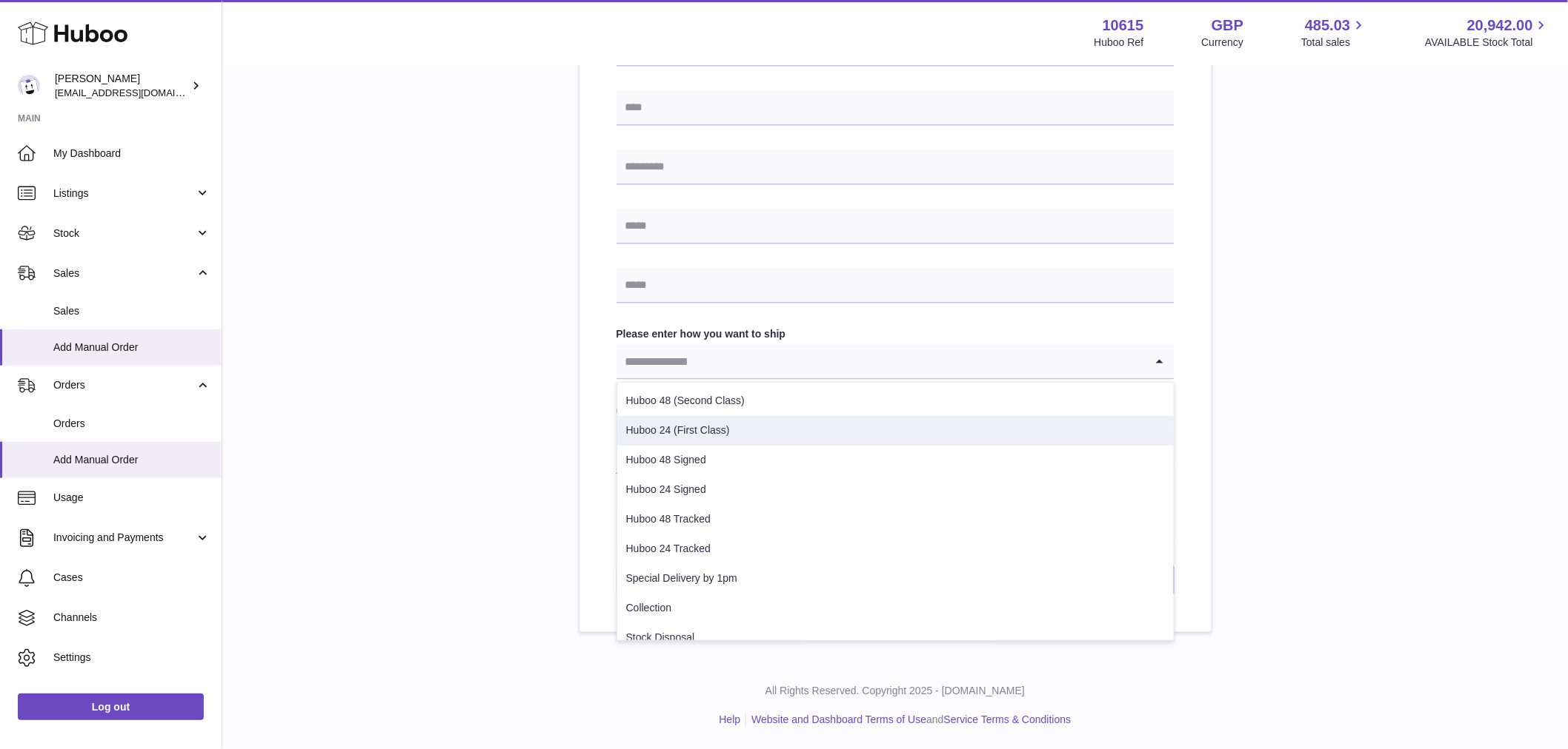
click at [1297, 350] on div "Please enter where you want to ship the items [GEOGRAPHIC_DATA] [GEOGRAPHIC_DAT…" at bounding box center [895, 117] width 1298 height 1031
